Goal: Task Accomplishment & Management: Use online tool/utility

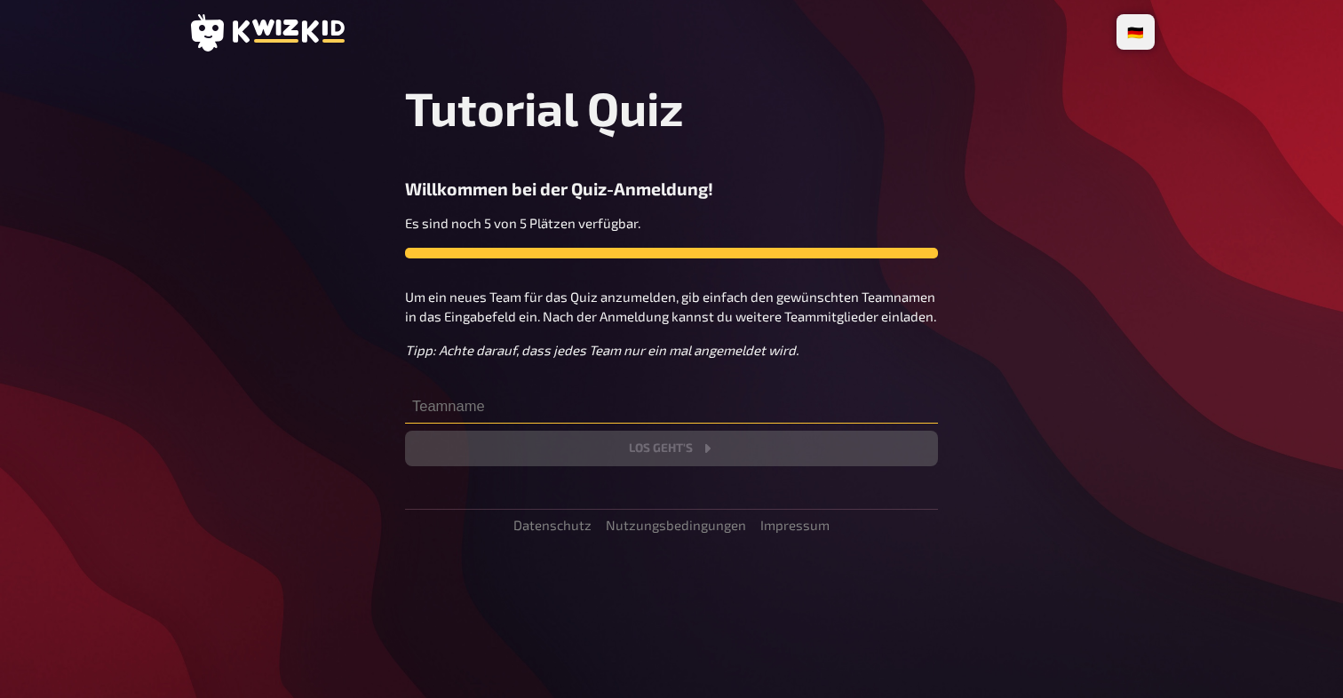
click at [509, 405] on input "text" at bounding box center [671, 406] width 533 height 36
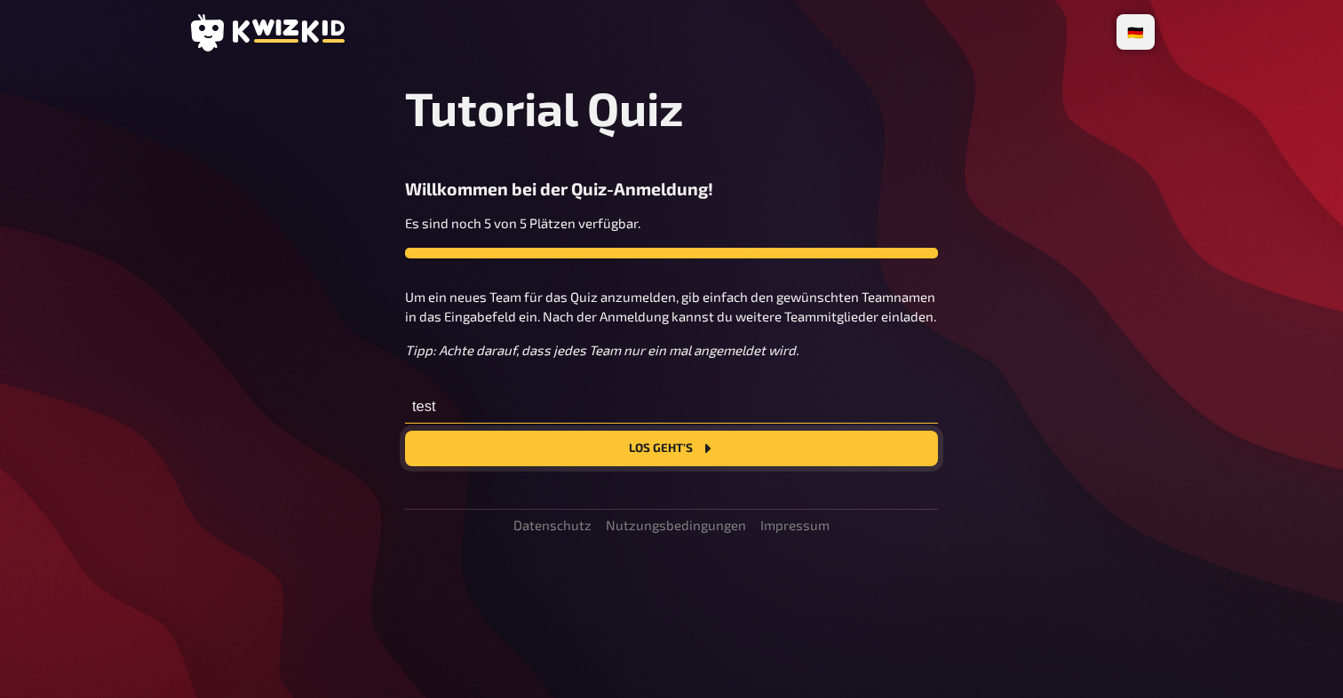
type input "test"
click at [582, 461] on button "Los geht's" at bounding box center [671, 449] width 533 height 36
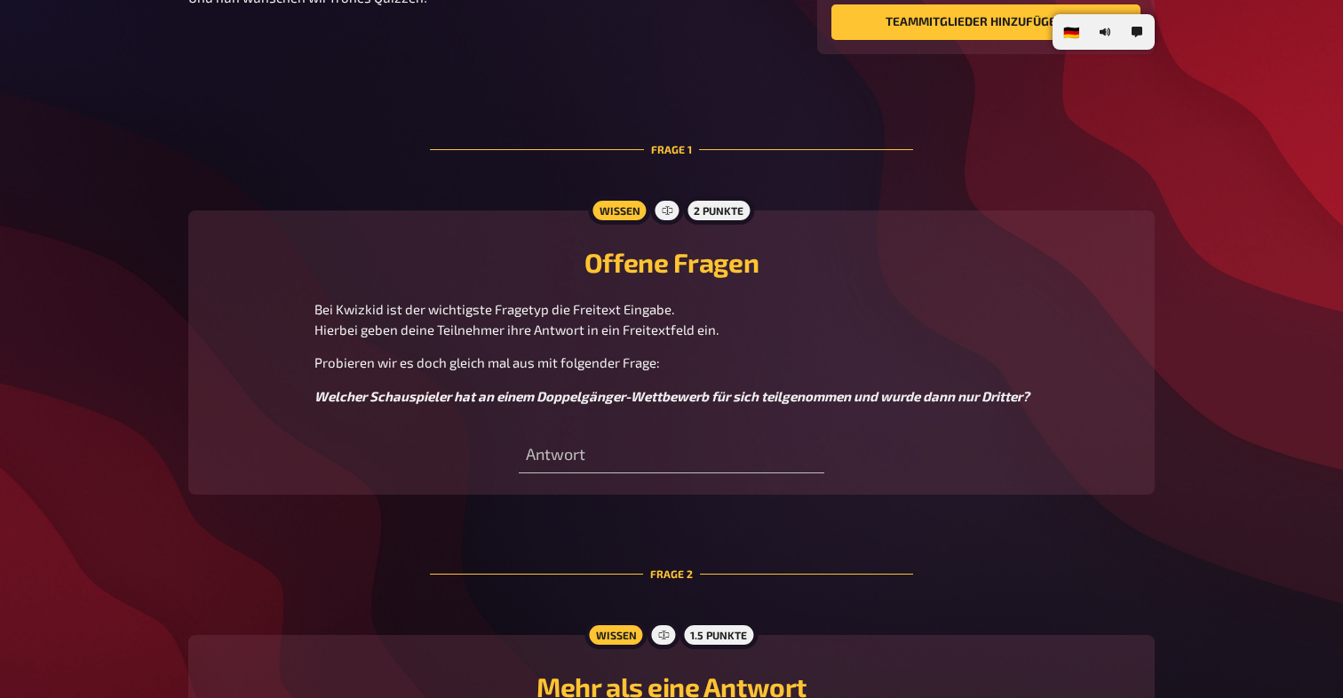
scroll to position [362, 0]
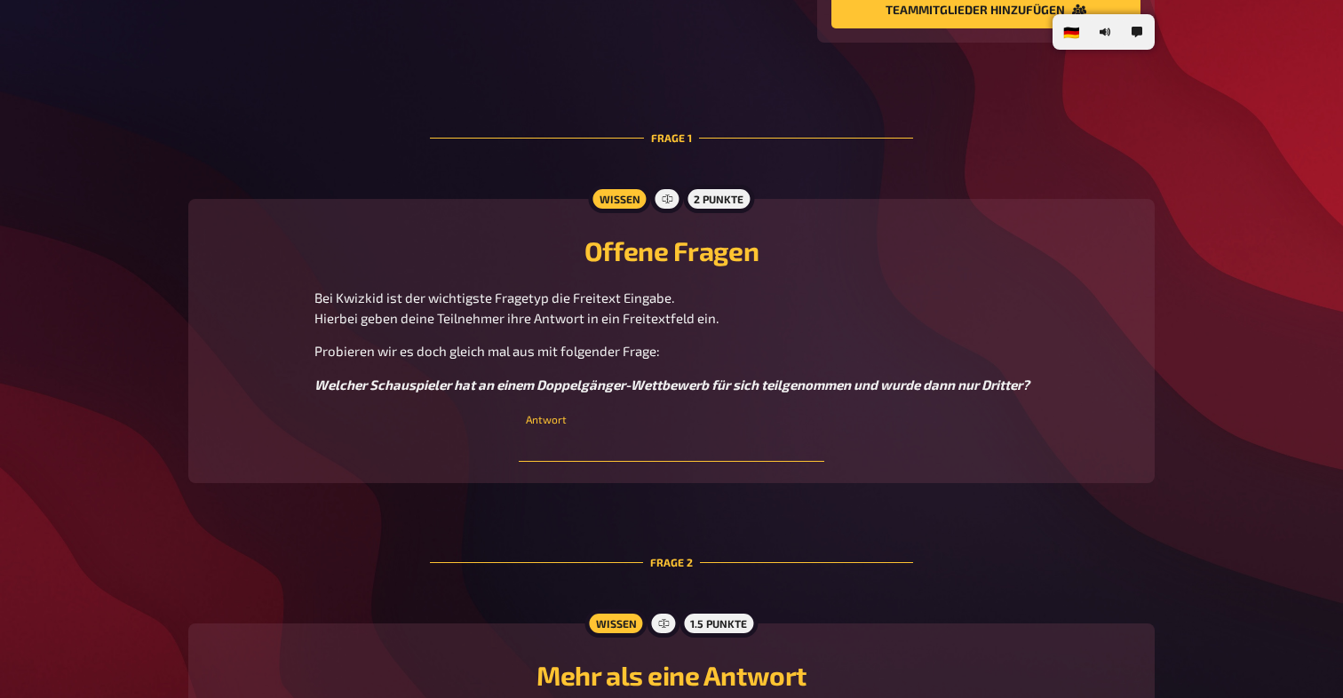
click at [573, 440] on input "text" at bounding box center [671, 444] width 305 height 36
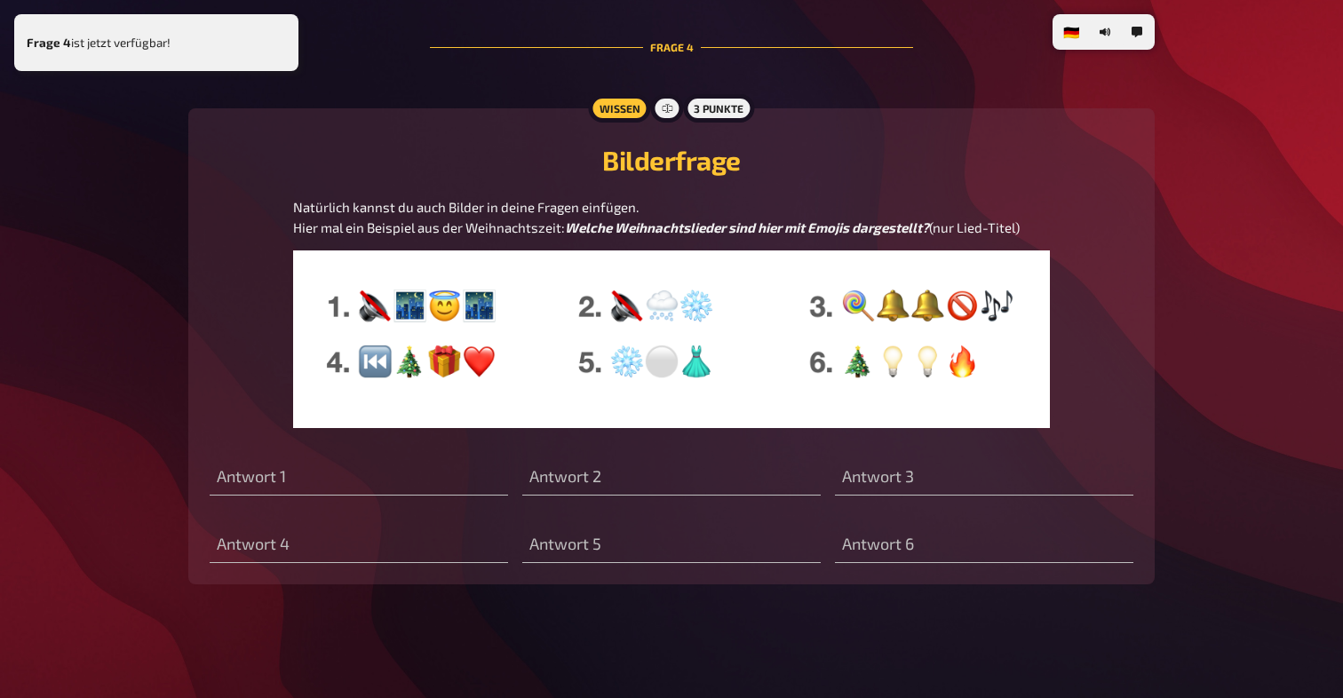
scroll to position [2470, 0]
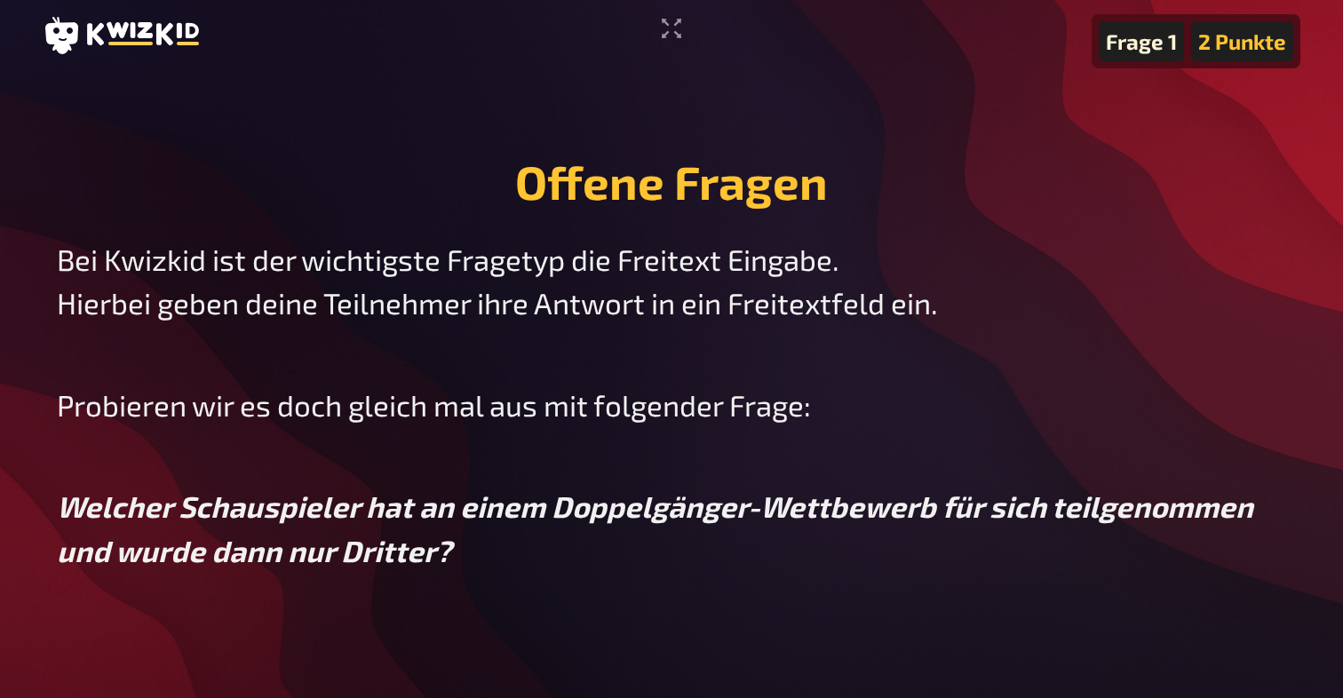
click at [477, 473] on div "Bei Kwizkid ist der wichtigste Fragetyp die Freitext Eingabe. Hierbei geben dei…" at bounding box center [671, 406] width 1229 height 336
click at [674, 27] on icon "Vollbildmodus aktivieren" at bounding box center [671, 28] width 28 height 28
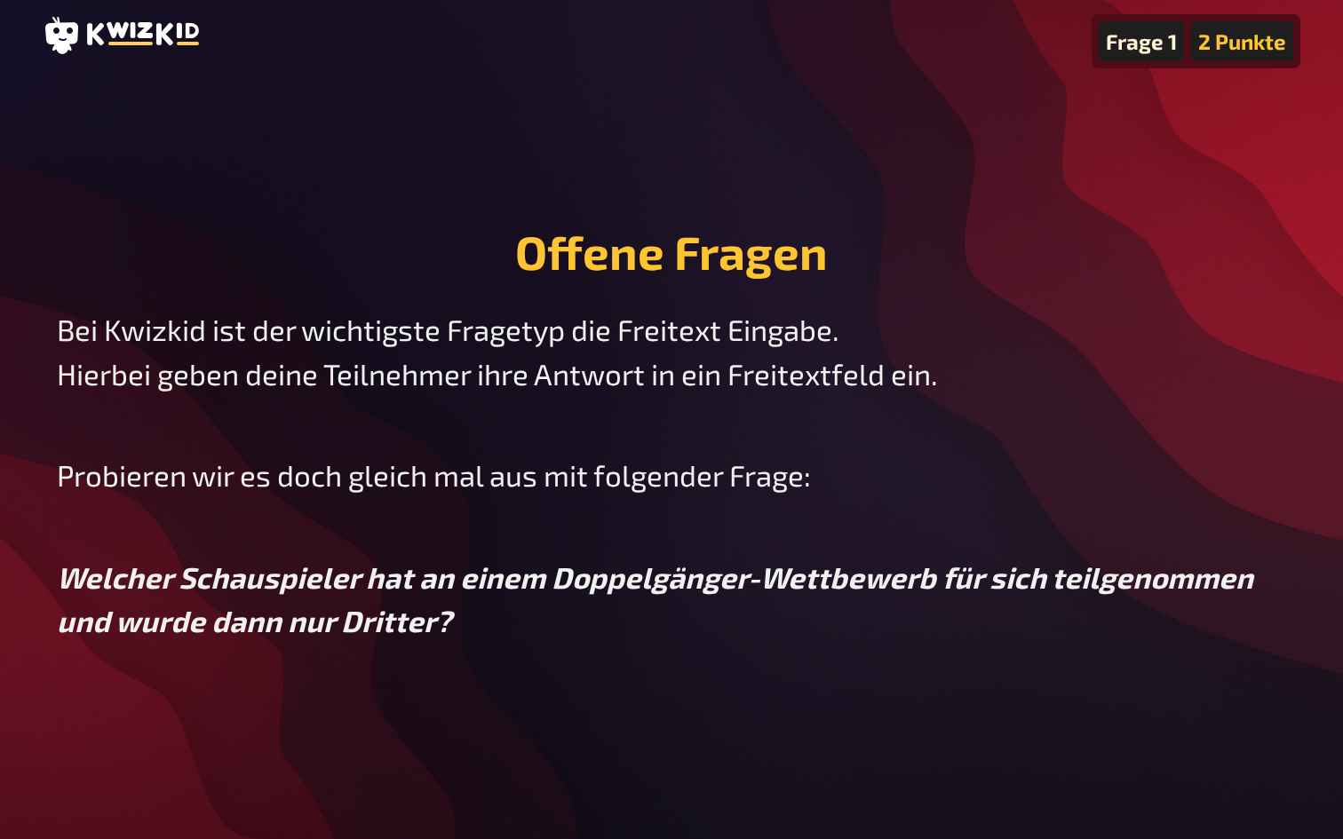
click at [805, 64] on div "Frage 1 2 Punkte Offene Fragen Bei Kwizkid ist der wichtigste Fragetyp die Frei…" at bounding box center [671, 419] width 1343 height 839
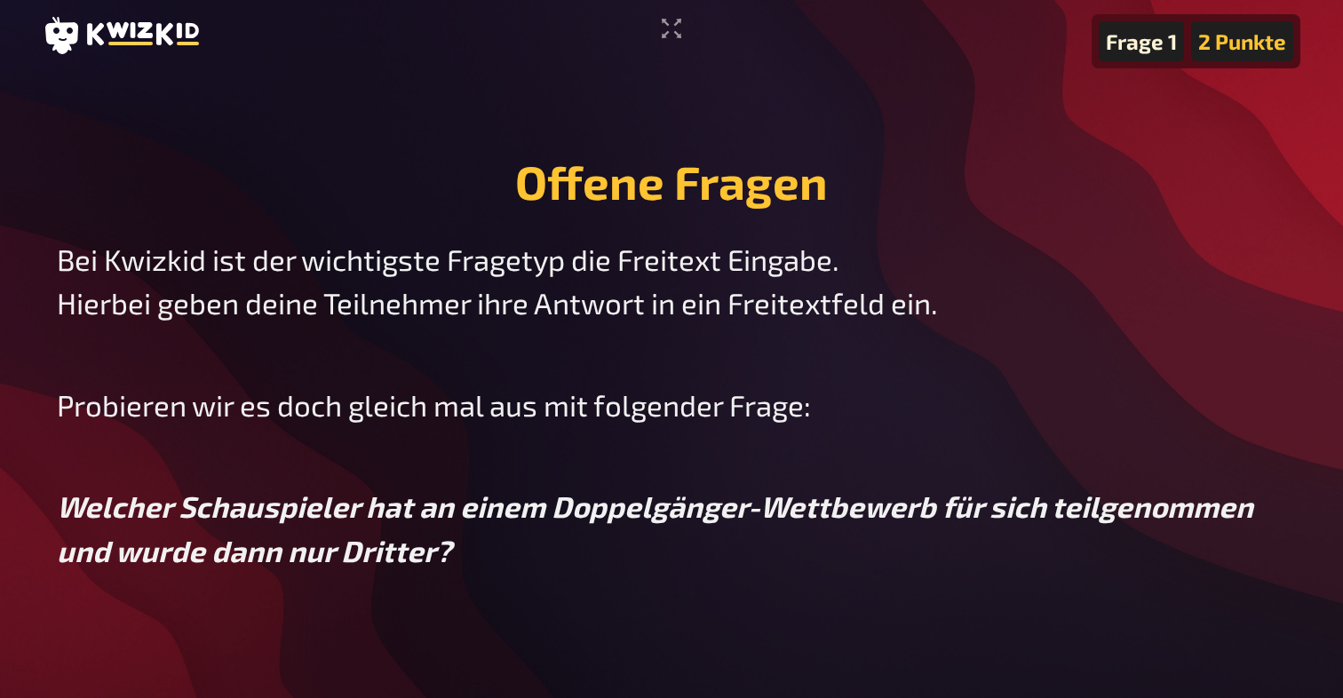
click at [1226, 44] on div "2 Punkte" at bounding box center [1242, 41] width 102 height 40
click at [1152, 41] on div "Frage 1" at bounding box center [1141, 41] width 85 height 40
click at [914, 395] on p "Probieren wir es doch gleich mal aus mit folgender Frage:" at bounding box center [671, 406] width 1229 height 44
